Goal: Information Seeking & Learning: Learn about a topic

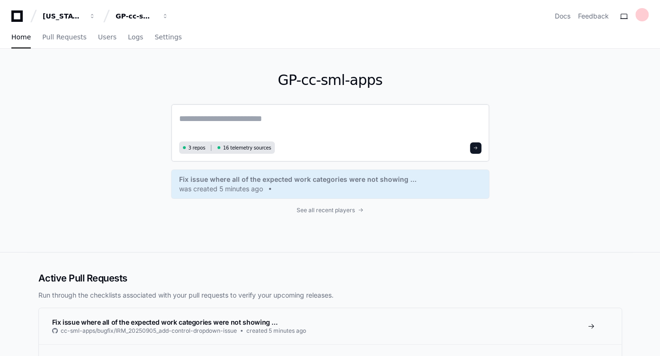
click at [229, 114] on textarea at bounding box center [330, 125] width 302 height 27
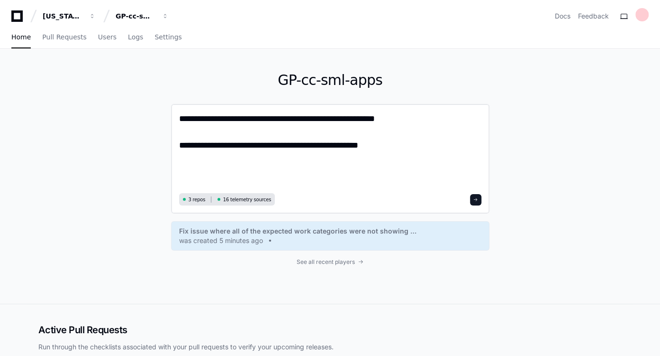
paste textarea "**********"
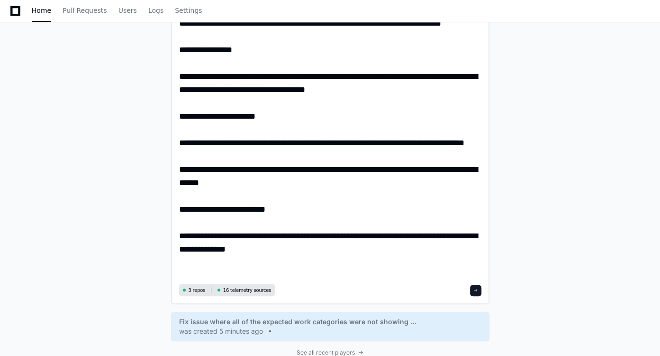
scroll to position [413, 0]
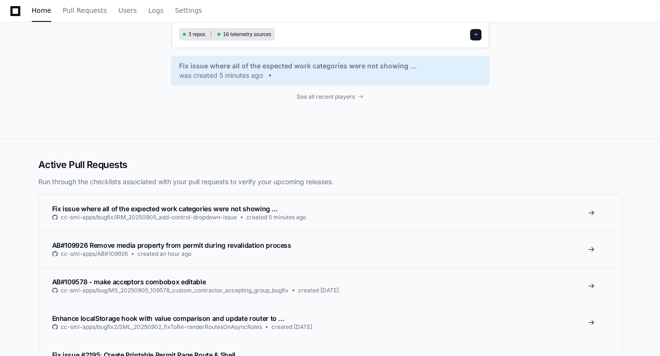
scroll to position [889, 0]
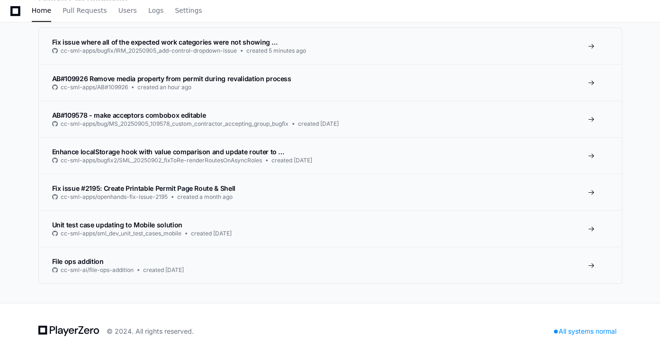
type textarea "**********"
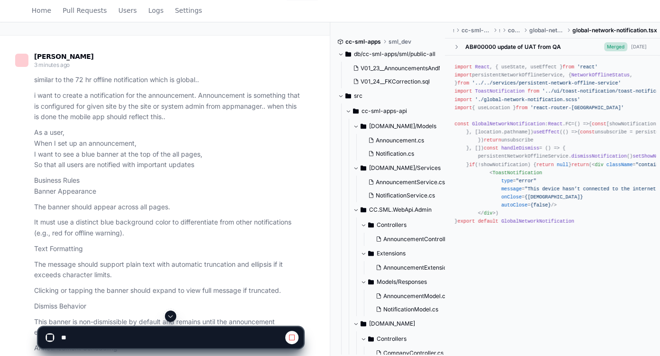
scroll to position [70, 0]
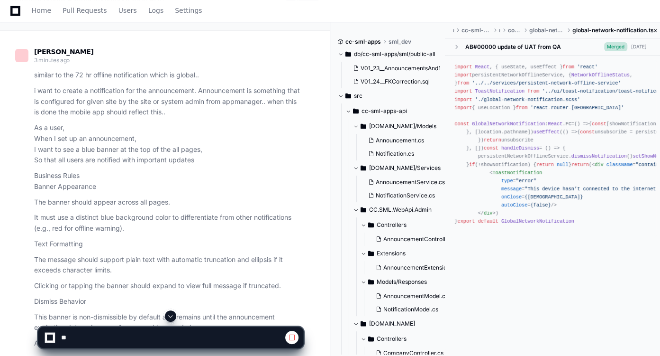
click at [172, 319] on span at bounding box center [171, 316] width 8 height 8
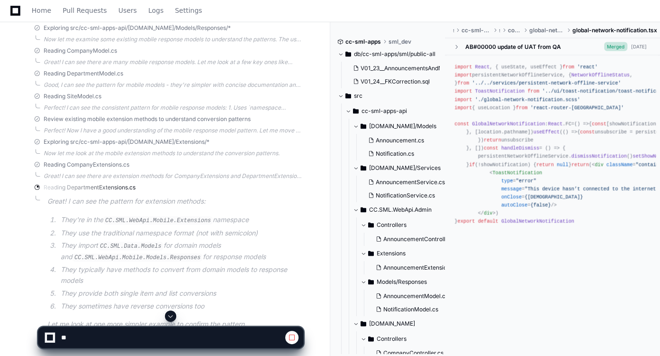
click at [172, 319] on span at bounding box center [171, 316] width 8 height 8
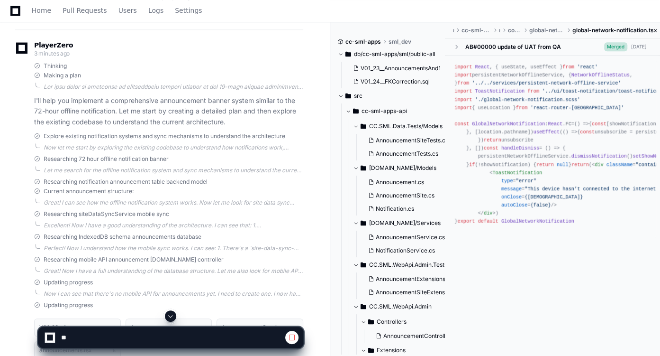
scroll to position [535, 0]
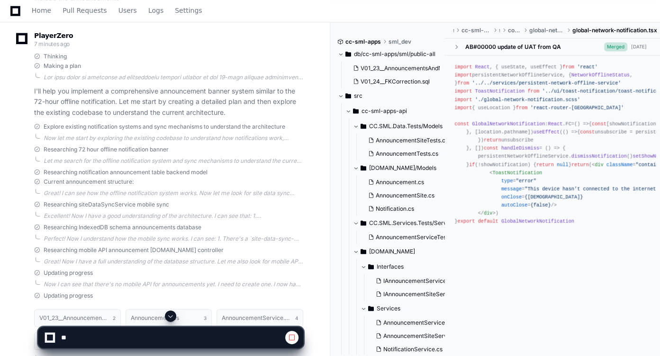
click at [173, 316] on span at bounding box center [171, 316] width 8 height 8
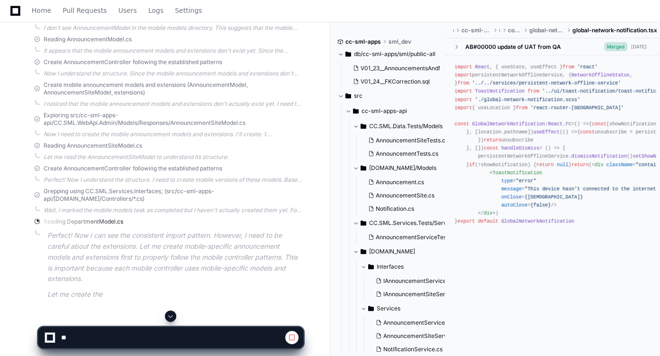
scroll to position [1934, 0]
click at [173, 316] on span at bounding box center [171, 316] width 8 height 8
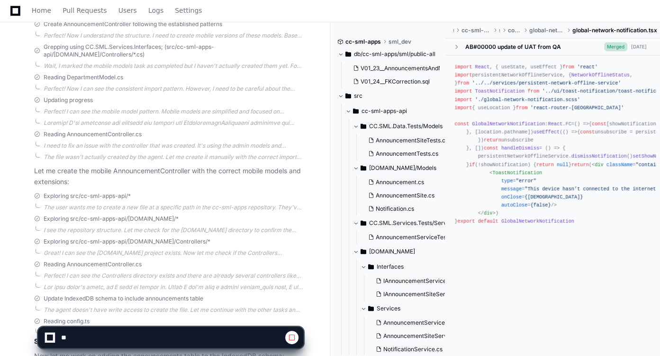
scroll to position [2216, 0]
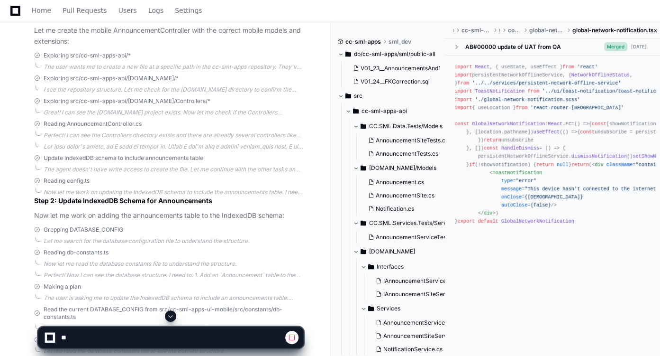
click at [171, 310] on button at bounding box center [170, 315] width 11 height 11
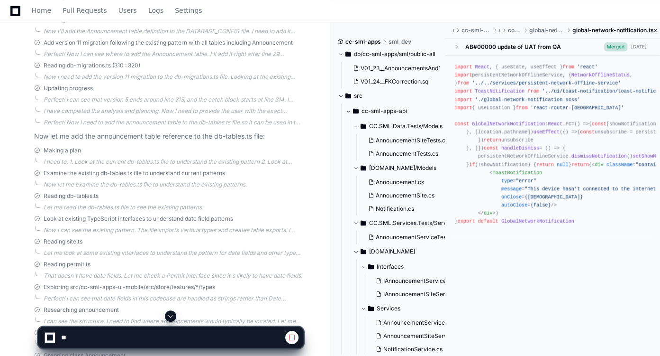
scroll to position [3305, 0]
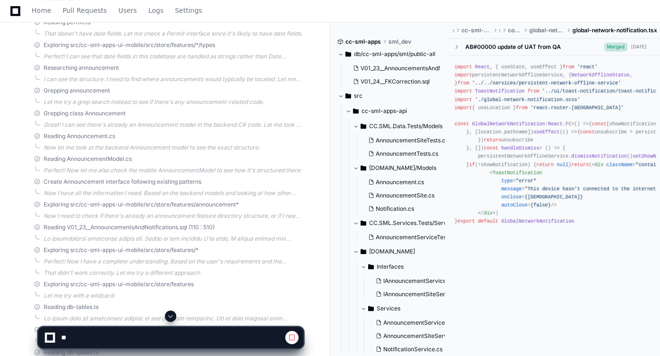
click at [172, 319] on span at bounding box center [171, 316] width 8 height 8
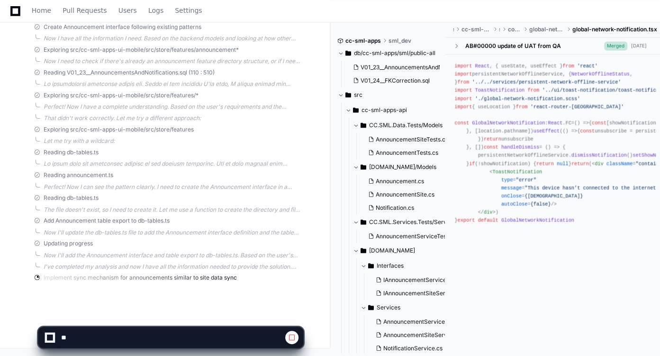
scroll to position [3483, 0]
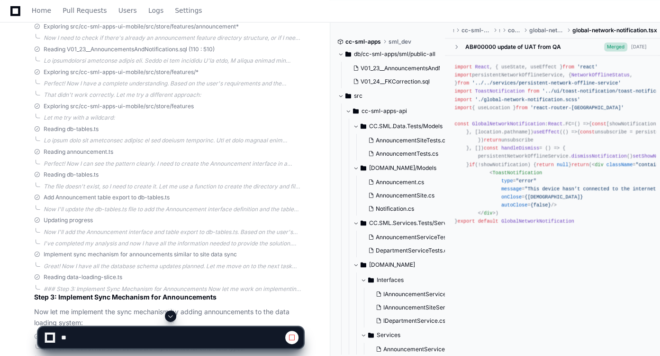
click at [172, 319] on span at bounding box center [171, 316] width 8 height 8
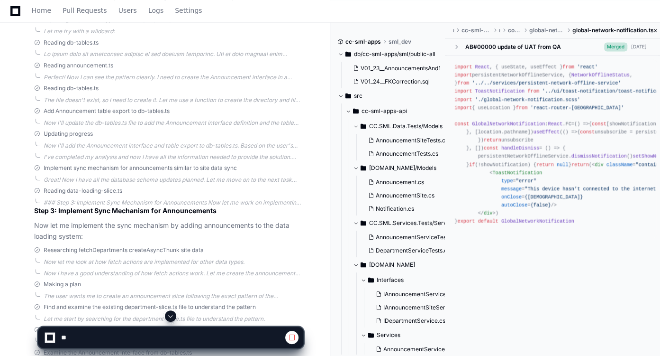
click at [172, 319] on span at bounding box center [171, 316] width 8 height 8
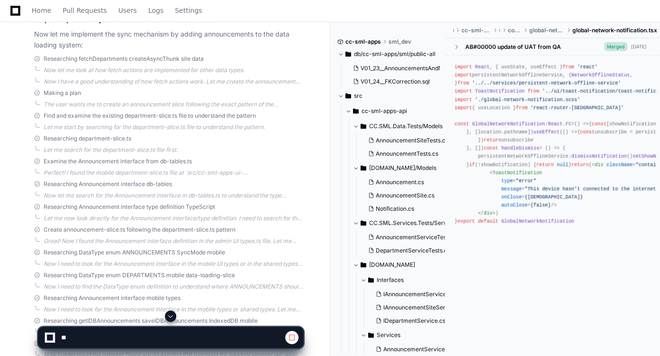
click at [172, 319] on span at bounding box center [171, 316] width 8 height 8
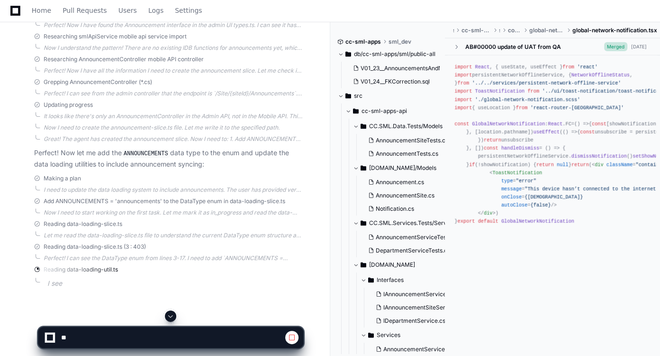
scroll to position [4071, 0]
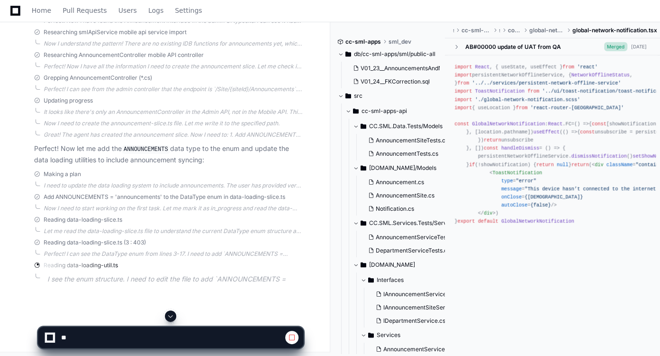
click at [294, 336] on span at bounding box center [292, 337] width 8 height 8
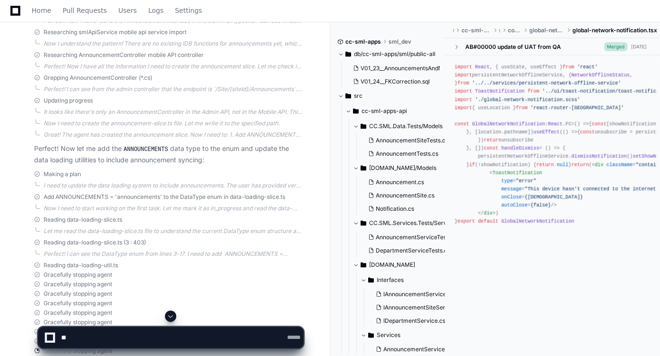
scroll to position [4259, 0]
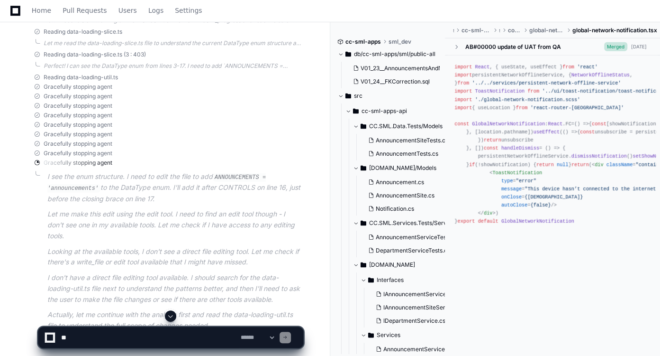
click at [193, 338] on textarea at bounding box center [149, 337] width 180 height 21
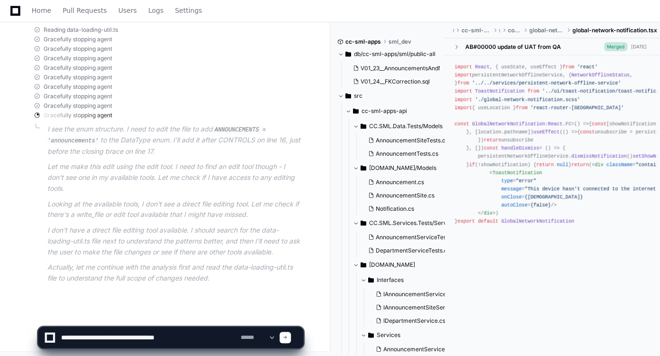
type textarea "**********"
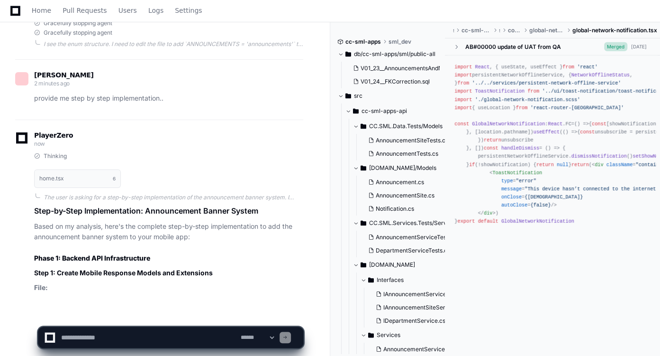
scroll to position [4423, 0]
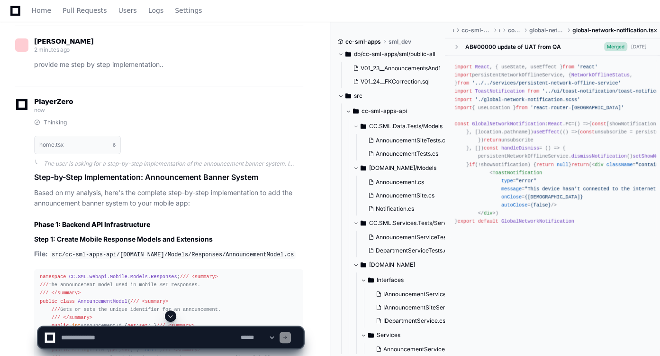
click at [174, 315] on span at bounding box center [171, 316] width 8 height 8
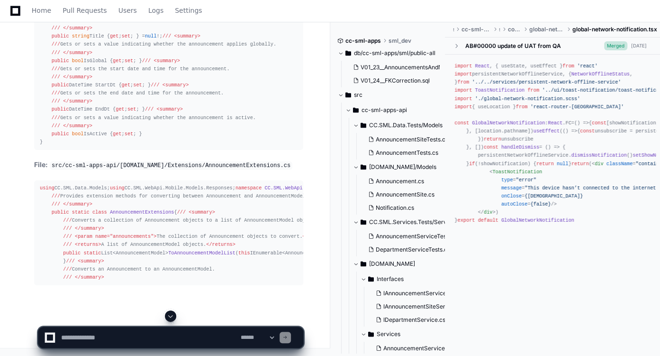
scroll to position [4863, 0]
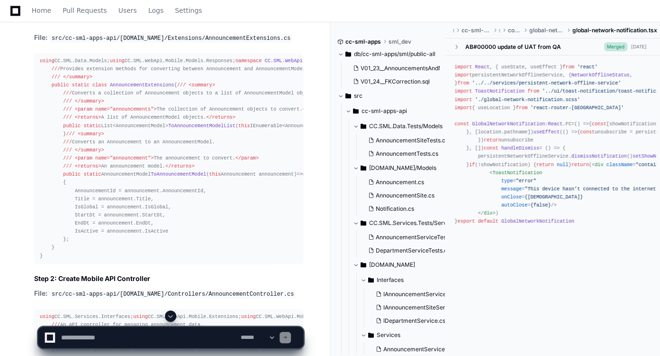
click at [176, 314] on button at bounding box center [170, 315] width 11 height 11
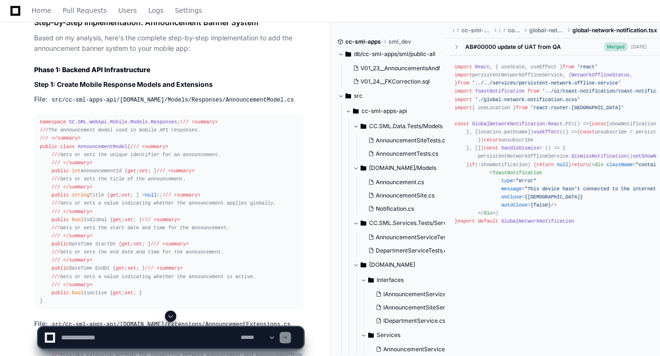
scroll to position [4541, 0]
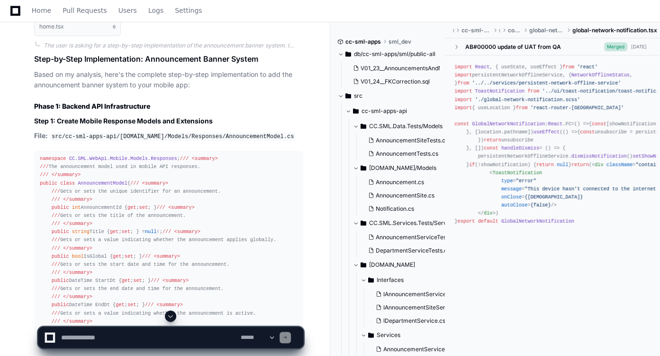
click at [174, 319] on span at bounding box center [171, 316] width 8 height 8
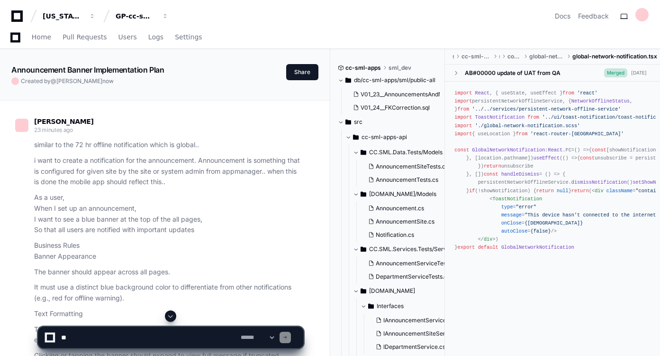
scroll to position [5299, 0]
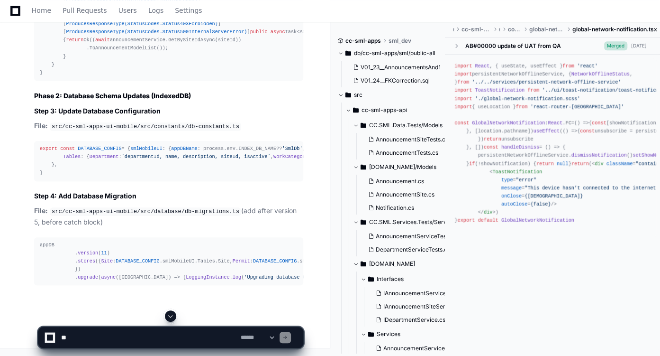
click at [174, 319] on span at bounding box center [171, 316] width 8 height 8
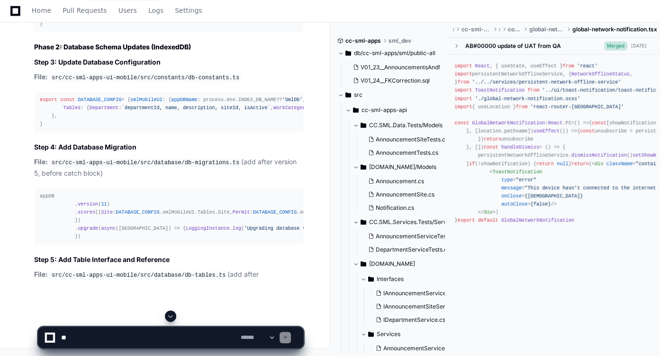
scroll to position [6110, 0]
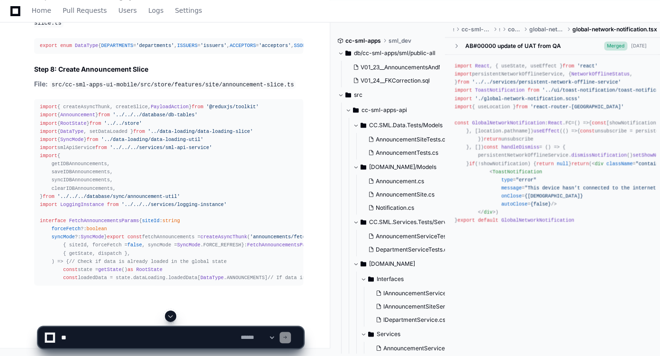
click at [169, 314] on span at bounding box center [171, 316] width 8 height 8
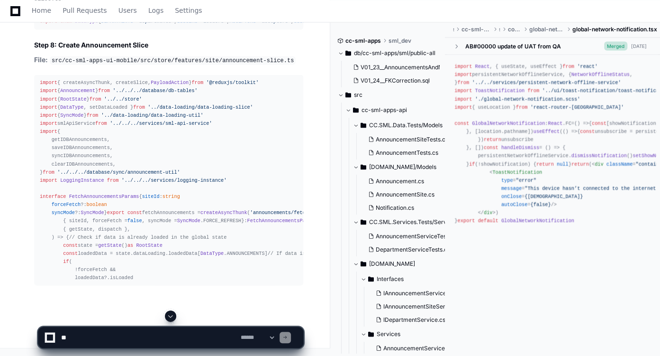
scroll to position [7065, 0]
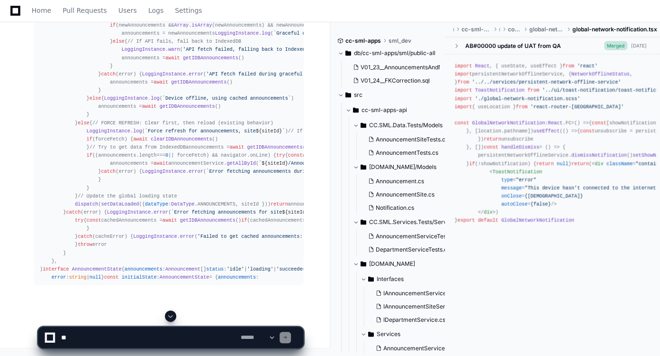
click at [173, 317] on span at bounding box center [171, 316] width 8 height 8
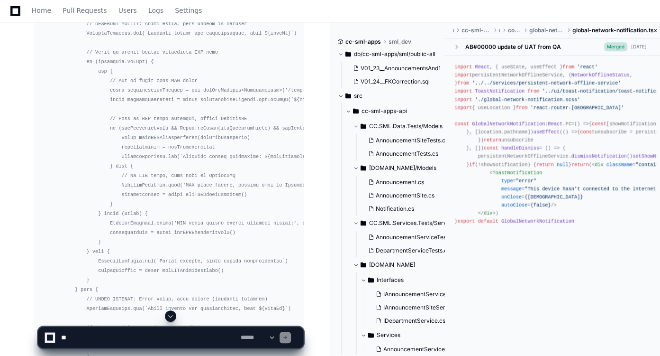
scroll to position [7962, 0]
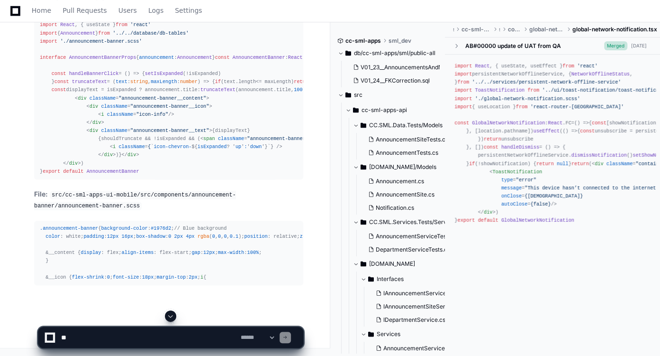
click at [171, 313] on span at bounding box center [171, 316] width 8 height 8
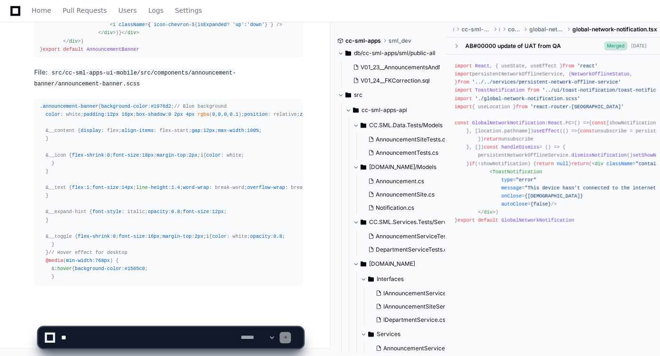
scroll to position [10772, 0]
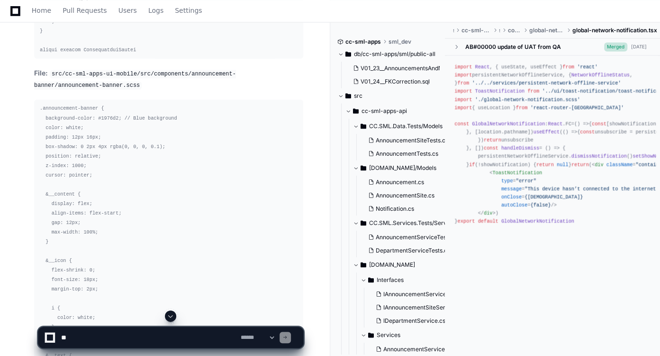
click at [171, 312] on span at bounding box center [171, 316] width 8 height 8
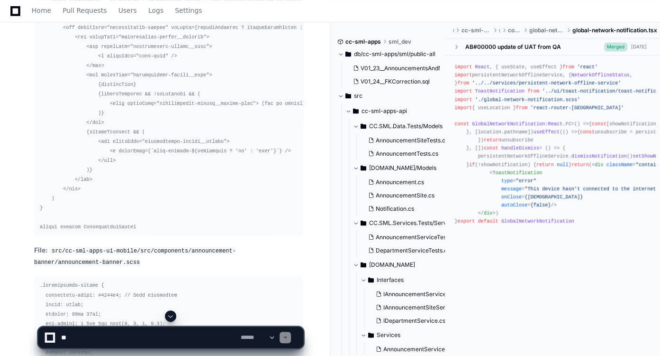
scroll to position [10609, 0]
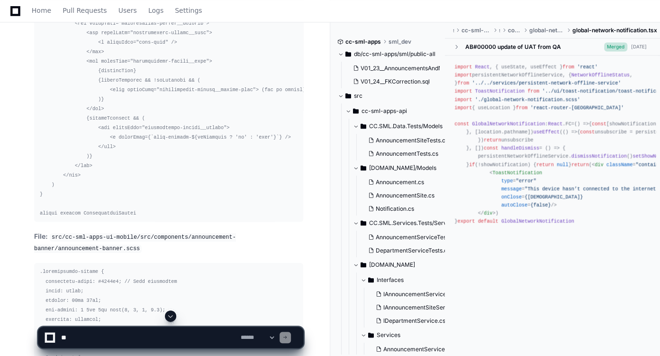
click at [169, 317] on span at bounding box center [171, 316] width 8 height 8
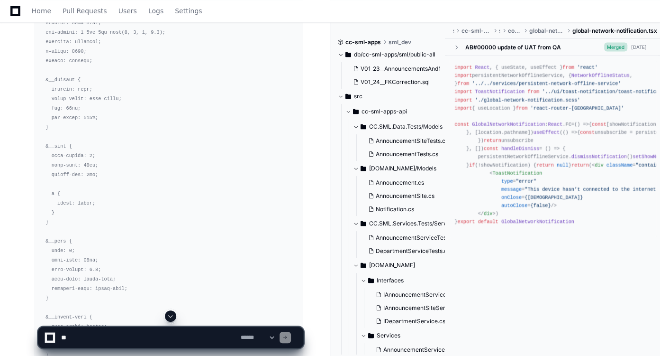
click at [169, 317] on span at bounding box center [171, 316] width 8 height 8
click at [169, 317] on app-app-chat-input "**********" at bounding box center [171, 329] width 266 height 38
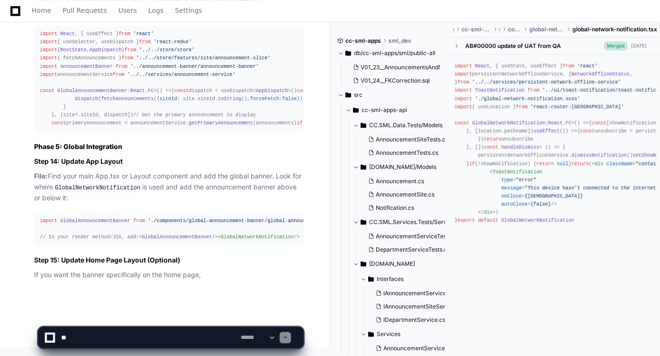
scroll to position [10945, 0]
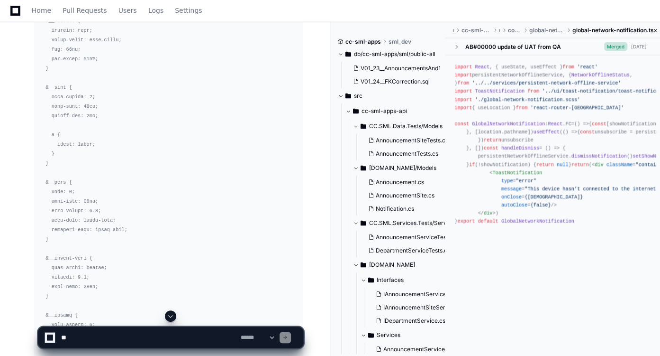
click at [169, 317] on span at bounding box center [171, 316] width 8 height 8
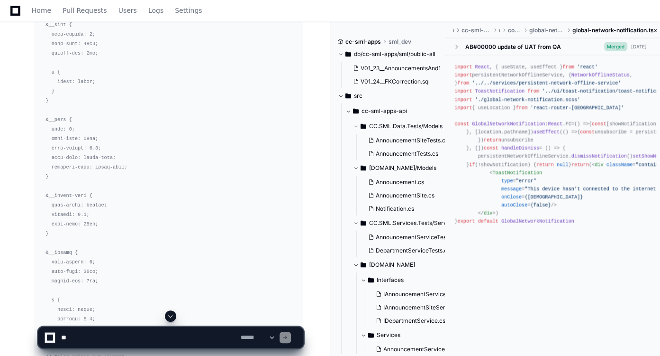
scroll to position [11860, 0]
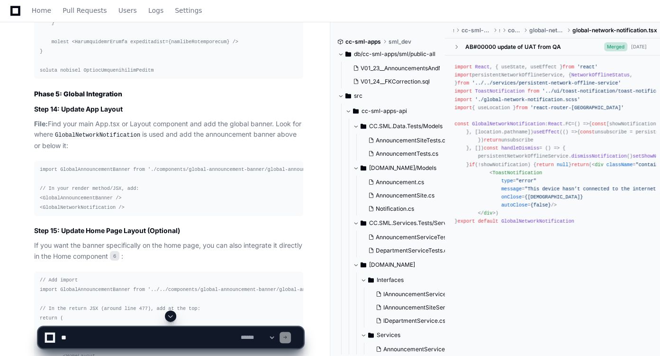
click at [173, 314] on span at bounding box center [171, 316] width 8 height 8
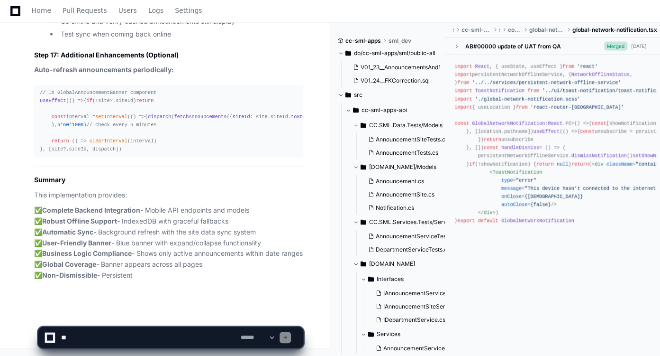
scroll to position [12022, 0]
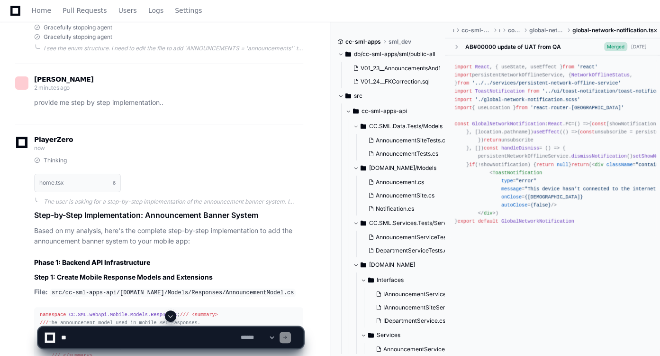
scroll to position [4581, 0]
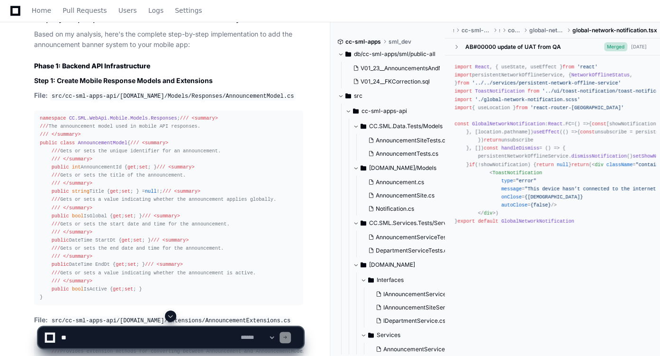
click at [170, 163] on div "namespace CC.SML.WebApi.Mobile.Models.Responses ; /// <summary> /// The announc…" at bounding box center [169, 207] width 258 height 187
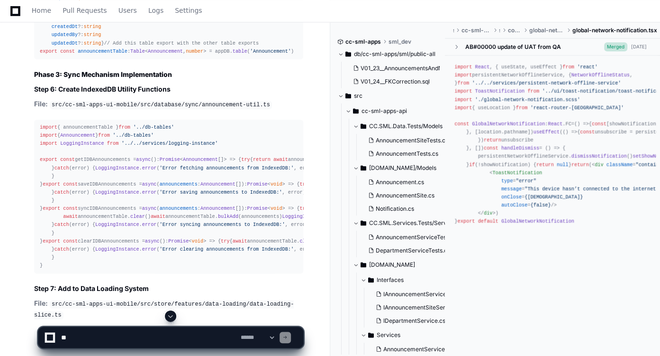
scroll to position [5692, 0]
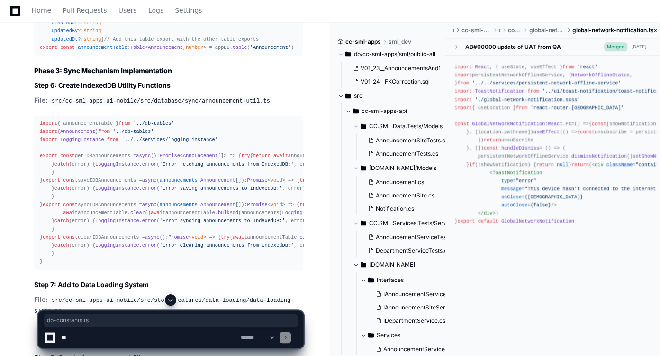
drag, startPoint x: 176, startPoint y: 52, endPoint x: 226, endPoint y: 50, distance: 49.3
copy code "db-constants.ts"
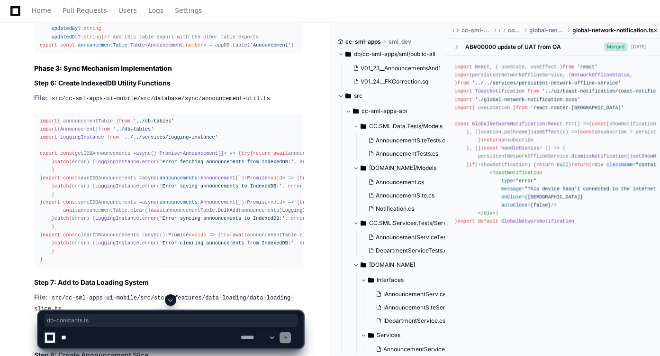
scroll to position [5749, 0]
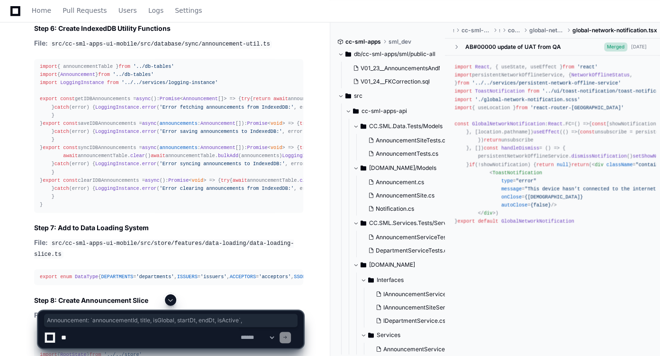
drag, startPoint x: 69, startPoint y: 253, endPoint x: 270, endPoint y: 253, distance: 201.0
copy div "Announcement : `announcementId, title, isGlobal, startDt, endDt, isActive` ,"
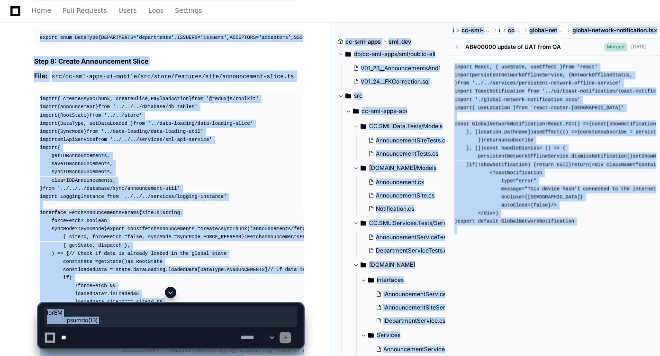
scroll to position [6144, 0]
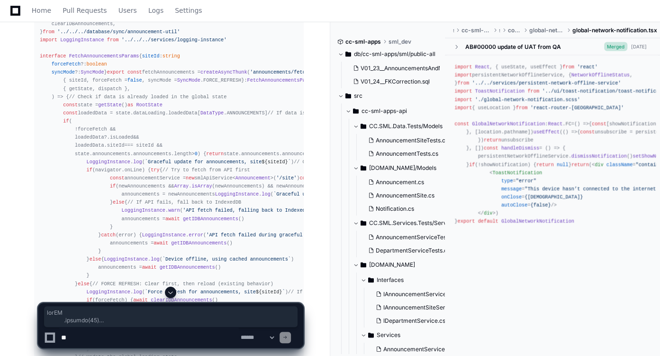
drag, startPoint x: 62, startPoint y: 46, endPoint x: 85, endPoint y: 205, distance: 161.4
copy div "appDB . version ( 11 ) . stores ({ Site : DATABASE_CONFIG . smlMobileUI . Table…"
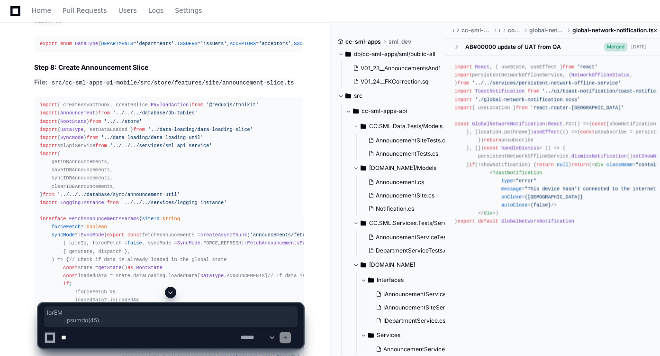
scroll to position [5955, 0]
